Goal: Task Accomplishment & Management: Complete application form

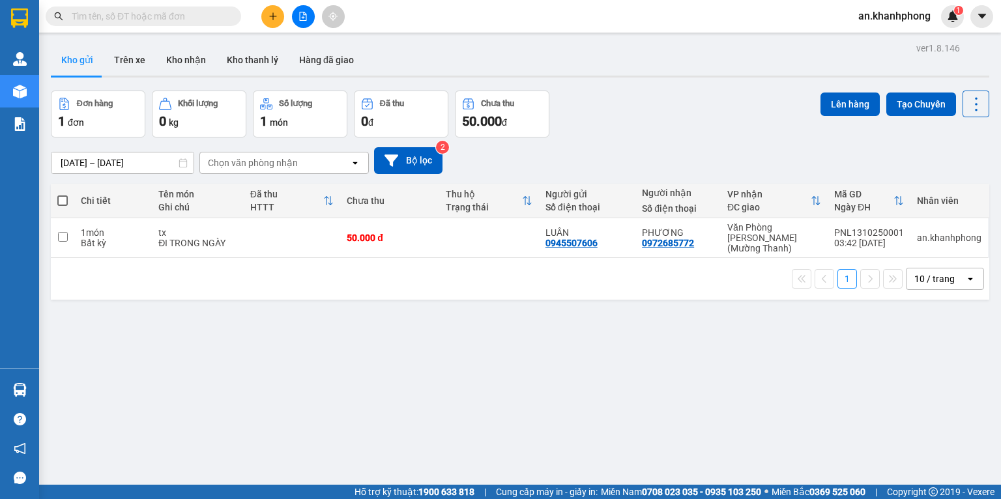
click at [274, 8] on button at bounding box center [272, 16] width 23 height 23
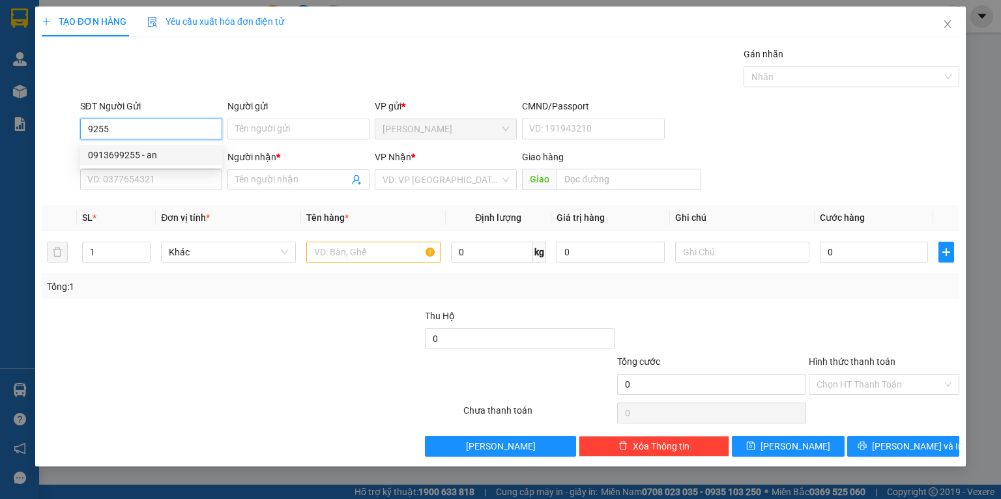
click at [159, 157] on div "0913699255 - an" at bounding box center [151, 155] width 126 height 14
type input "0913699255"
type input "an"
type input "0913699255"
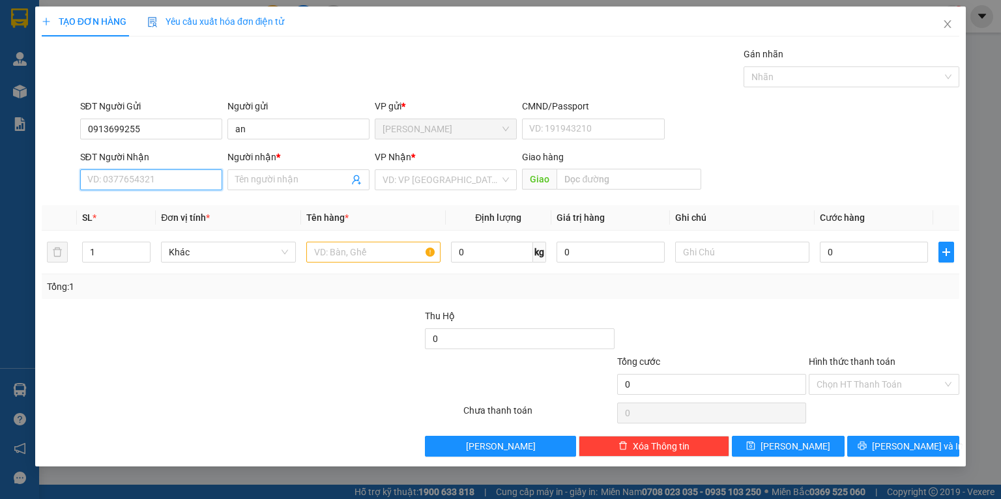
click at [160, 182] on input "SĐT Người Nhận" at bounding box center [151, 179] width 142 height 21
click at [162, 220] on div "0983013444 - NHÀN" at bounding box center [151, 227] width 126 height 14
type input "0983013444"
type input "NHÀN"
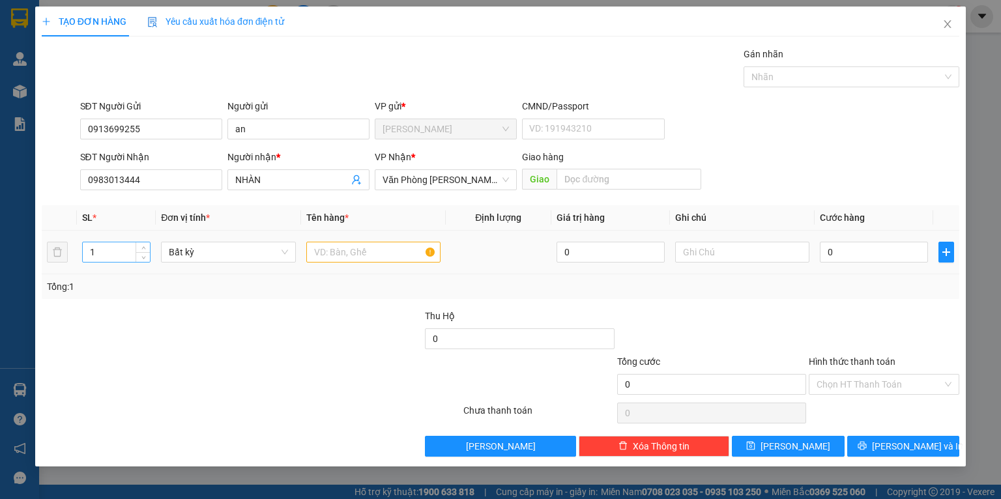
drag, startPoint x: 103, startPoint y: 257, endPoint x: 97, endPoint y: 254, distance: 6.7
click at [102, 257] on input "1" at bounding box center [116, 252] width 67 height 20
type input "2"
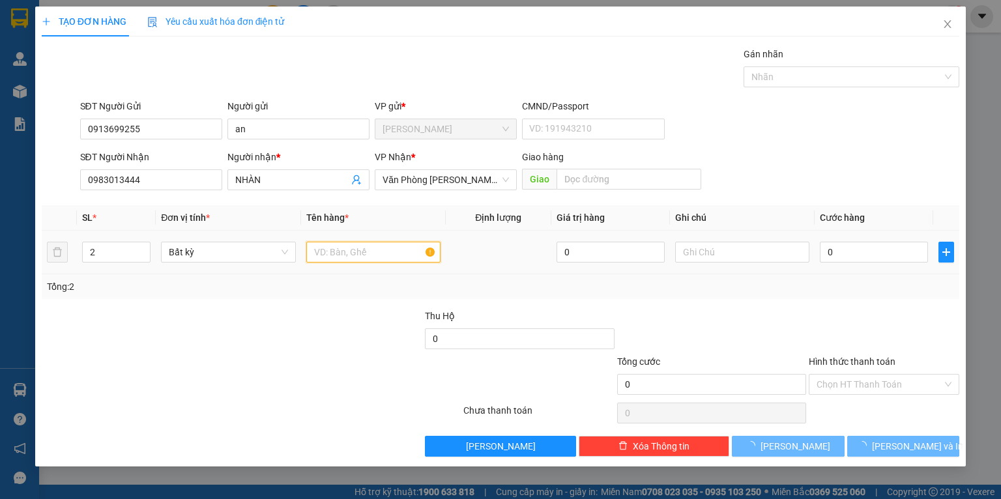
click at [353, 256] on input "text" at bounding box center [373, 252] width 134 height 21
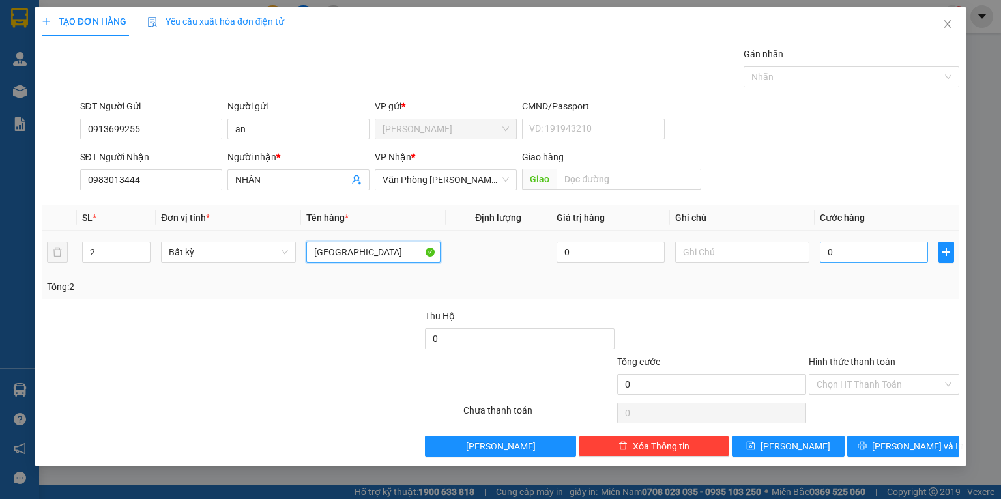
type input "[GEOGRAPHIC_DATA]"
click at [849, 256] on input "0" at bounding box center [873, 252] width 108 height 21
type input "1"
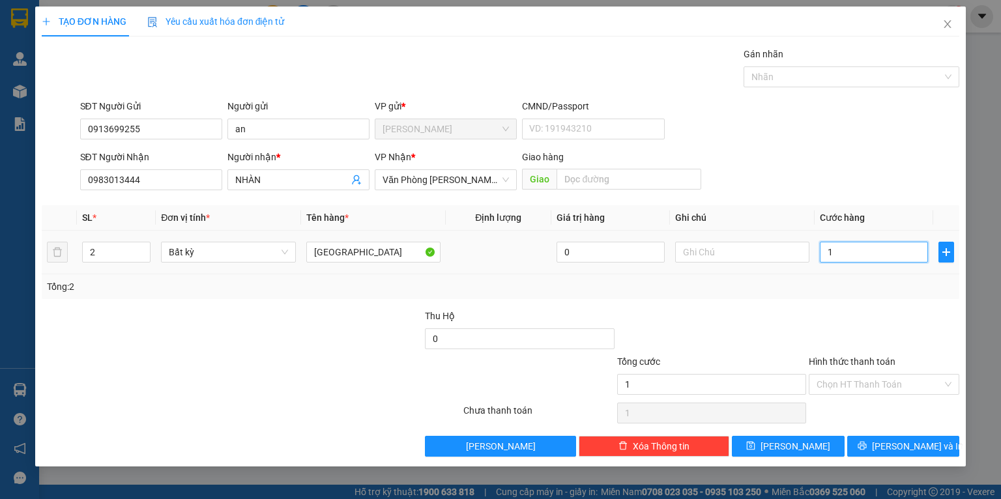
type input "12"
type input "120"
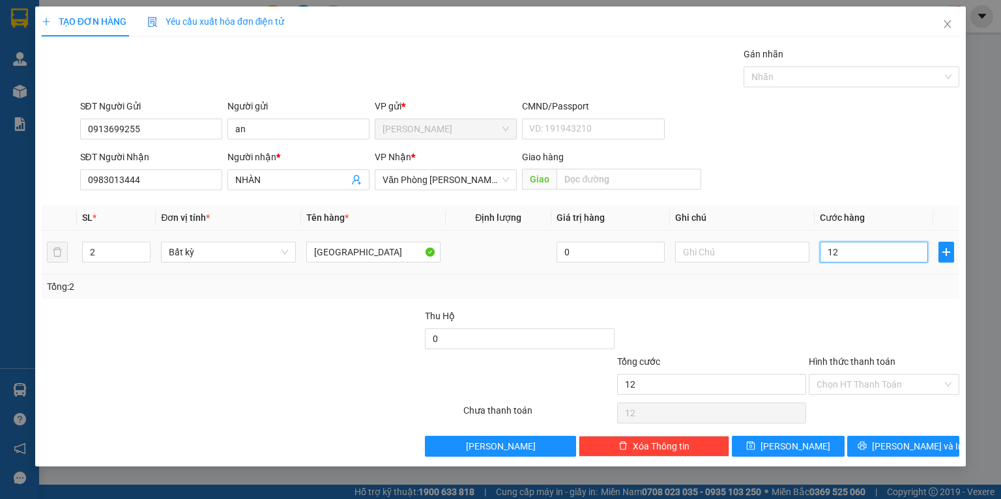
type input "120"
type input "120.000"
drag, startPoint x: 841, startPoint y: 289, endPoint x: 874, endPoint y: 342, distance: 62.9
click at [842, 294] on div "Tổng: 2" at bounding box center [500, 286] width 917 height 25
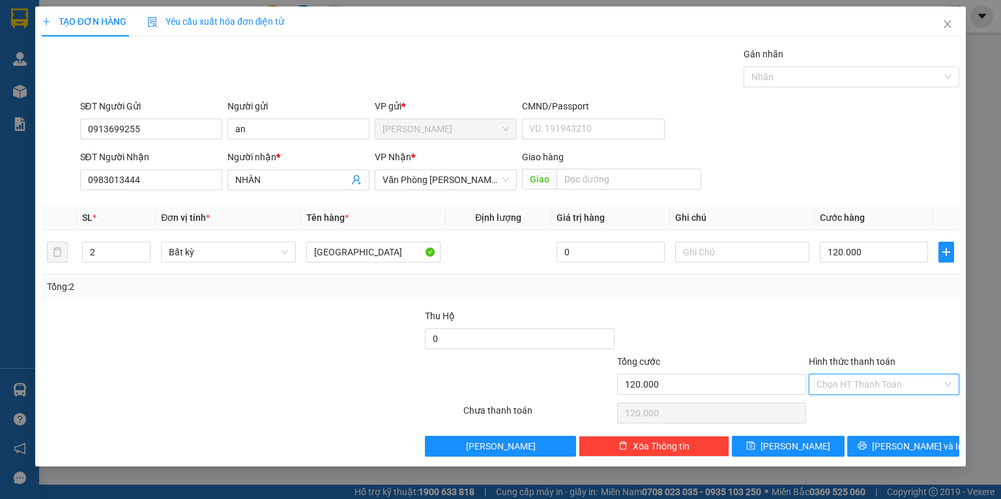
click at [879, 384] on input "Hình thức thanh toán" at bounding box center [879, 385] width 126 height 20
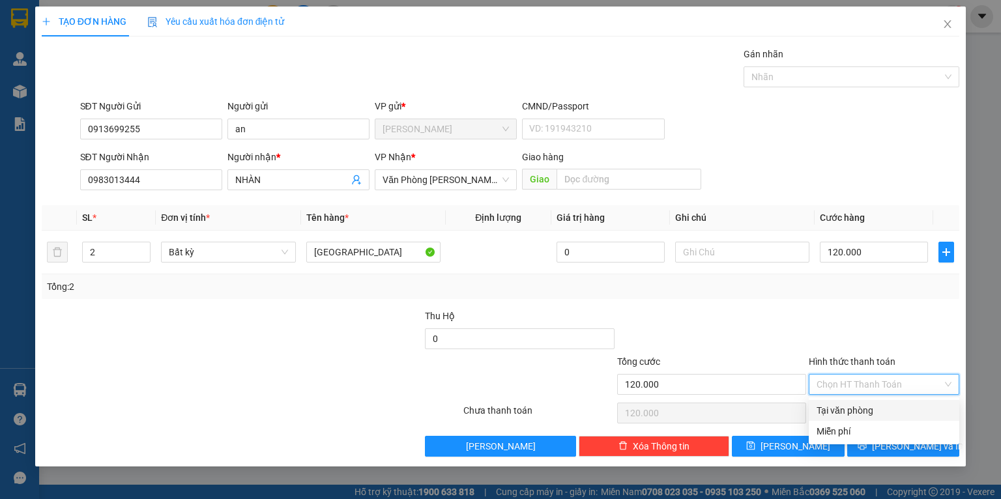
drag, startPoint x: 857, startPoint y: 408, endPoint x: 876, endPoint y: 426, distance: 25.8
click at [857, 408] on div "Tại văn phòng" at bounding box center [883, 410] width 135 height 14
type input "0"
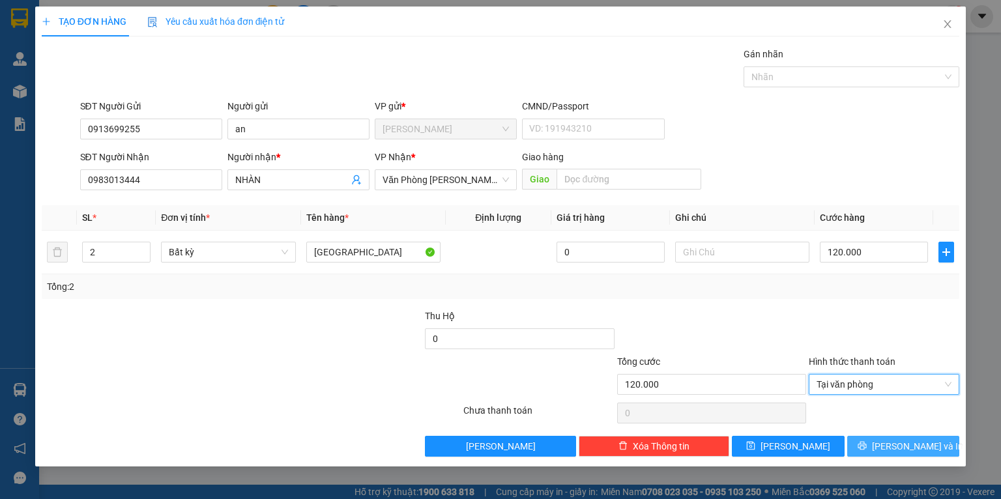
click at [892, 448] on span "[PERSON_NAME] và In" at bounding box center [917, 446] width 91 height 14
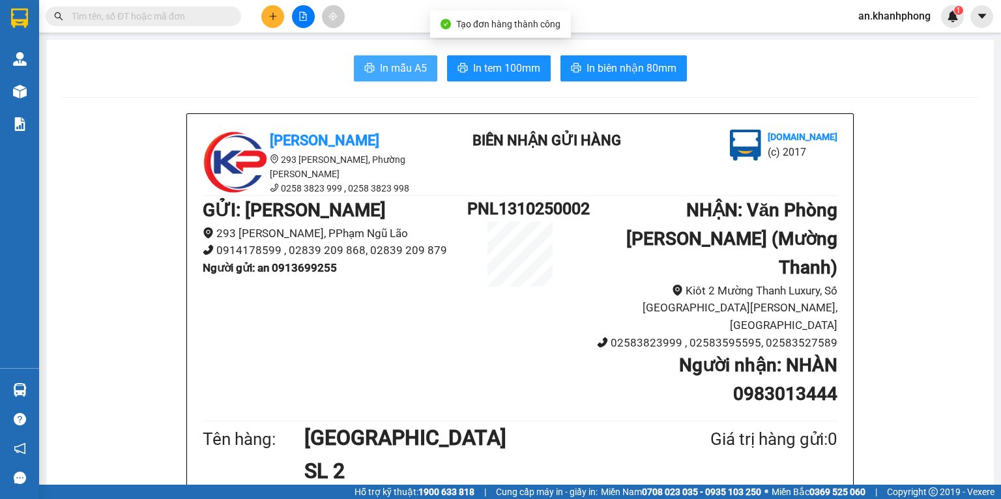
click at [400, 65] on span "In mẫu A5" at bounding box center [403, 68] width 47 height 16
